Goal: Information Seeking & Learning: Learn about a topic

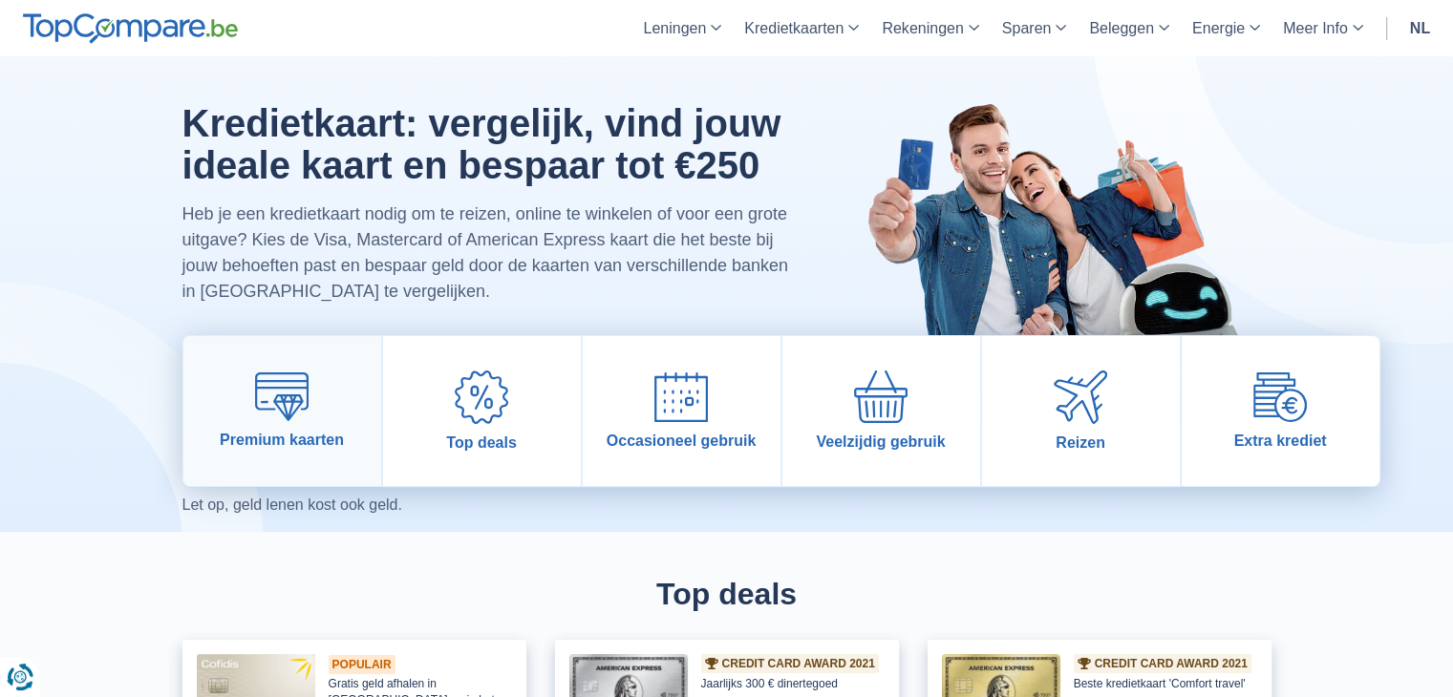
click at [326, 418] on link "Premium kaarten" at bounding box center [282, 411] width 198 height 150
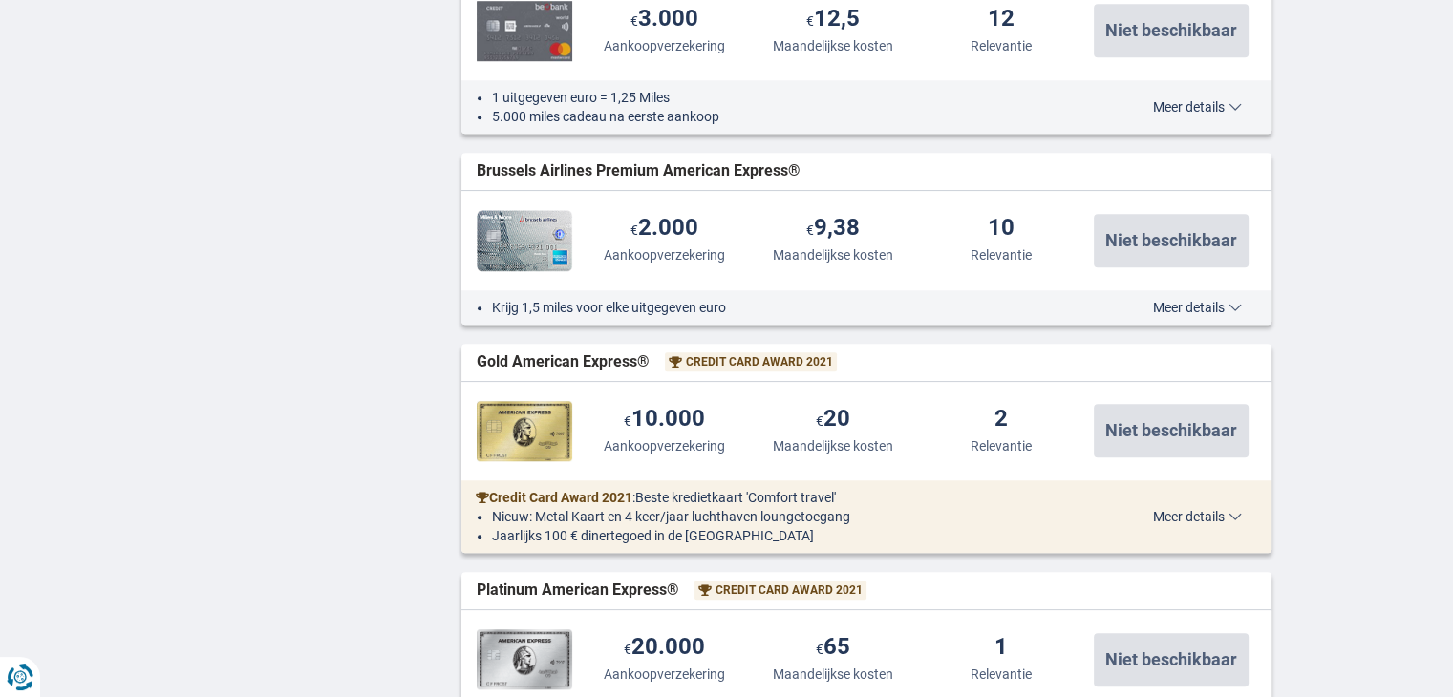
scroll to position [1624, 0]
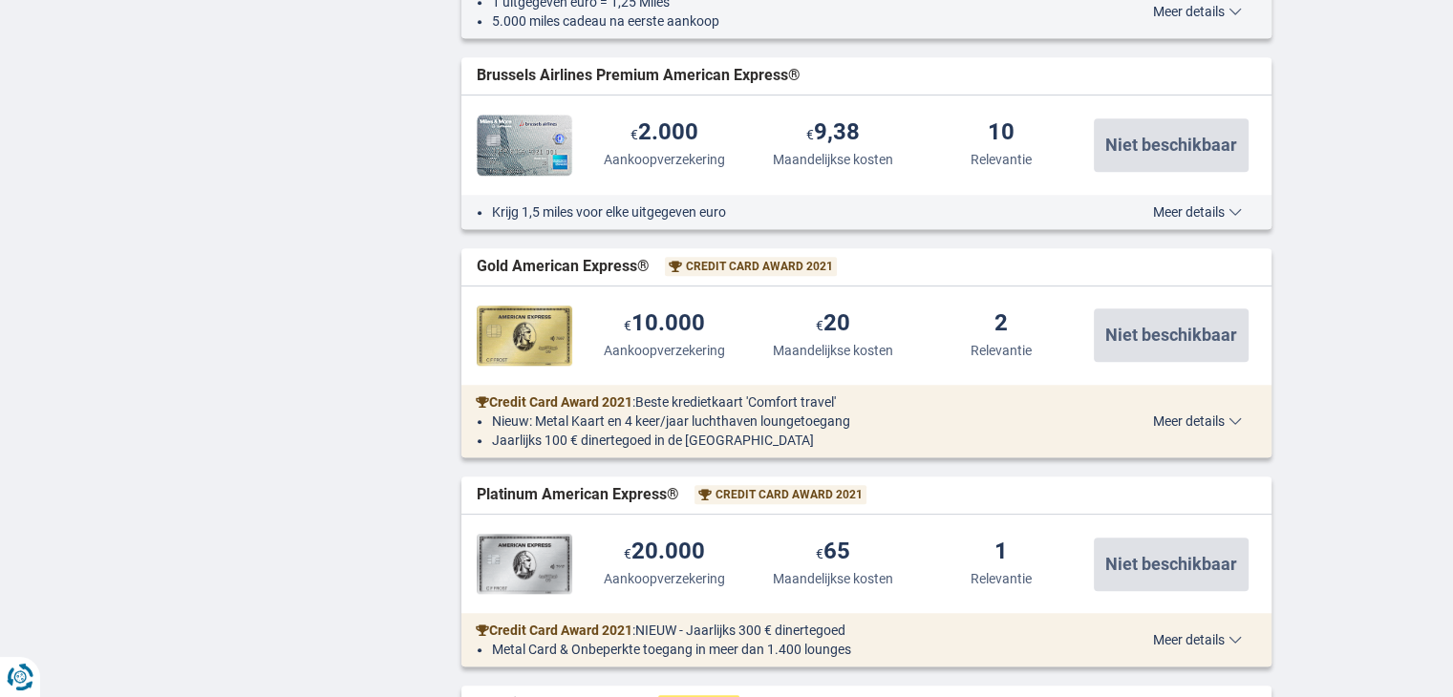
click at [503, 324] on img at bounding box center [525, 336] width 96 height 60
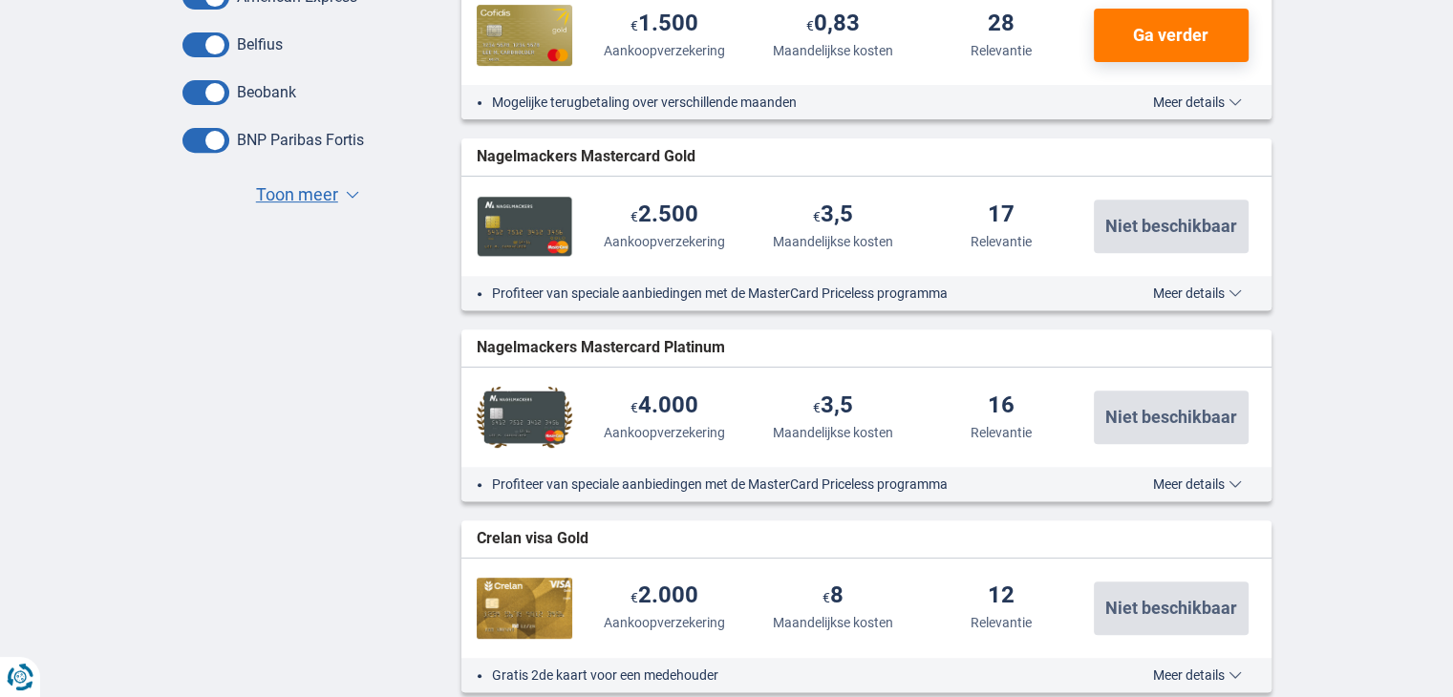
scroll to position [764, 0]
